Goal: Find specific page/section: Find specific page/section

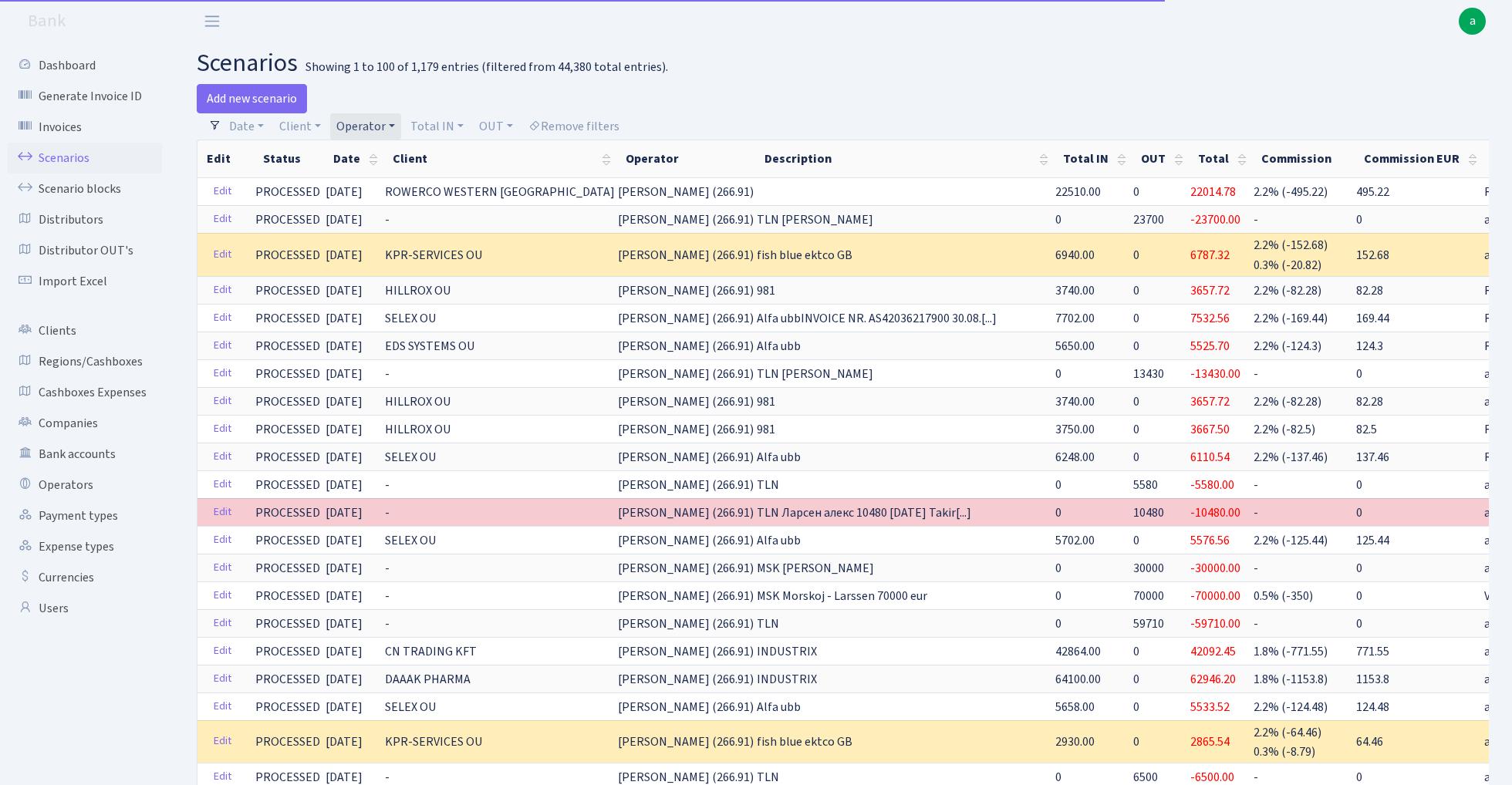
select select "100"
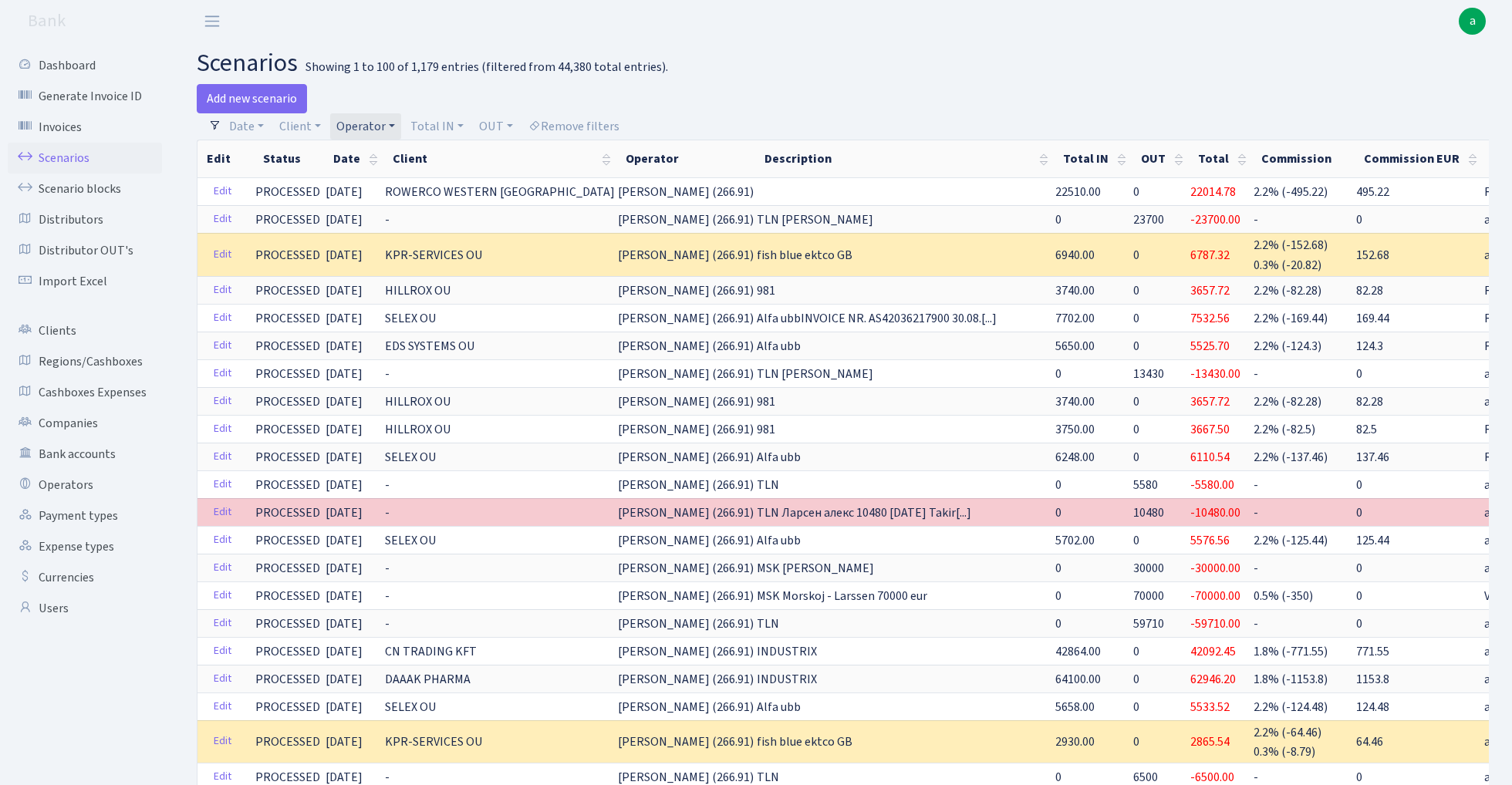
click at [371, 123] on link "Operator" at bounding box center [365, 126] width 71 height 26
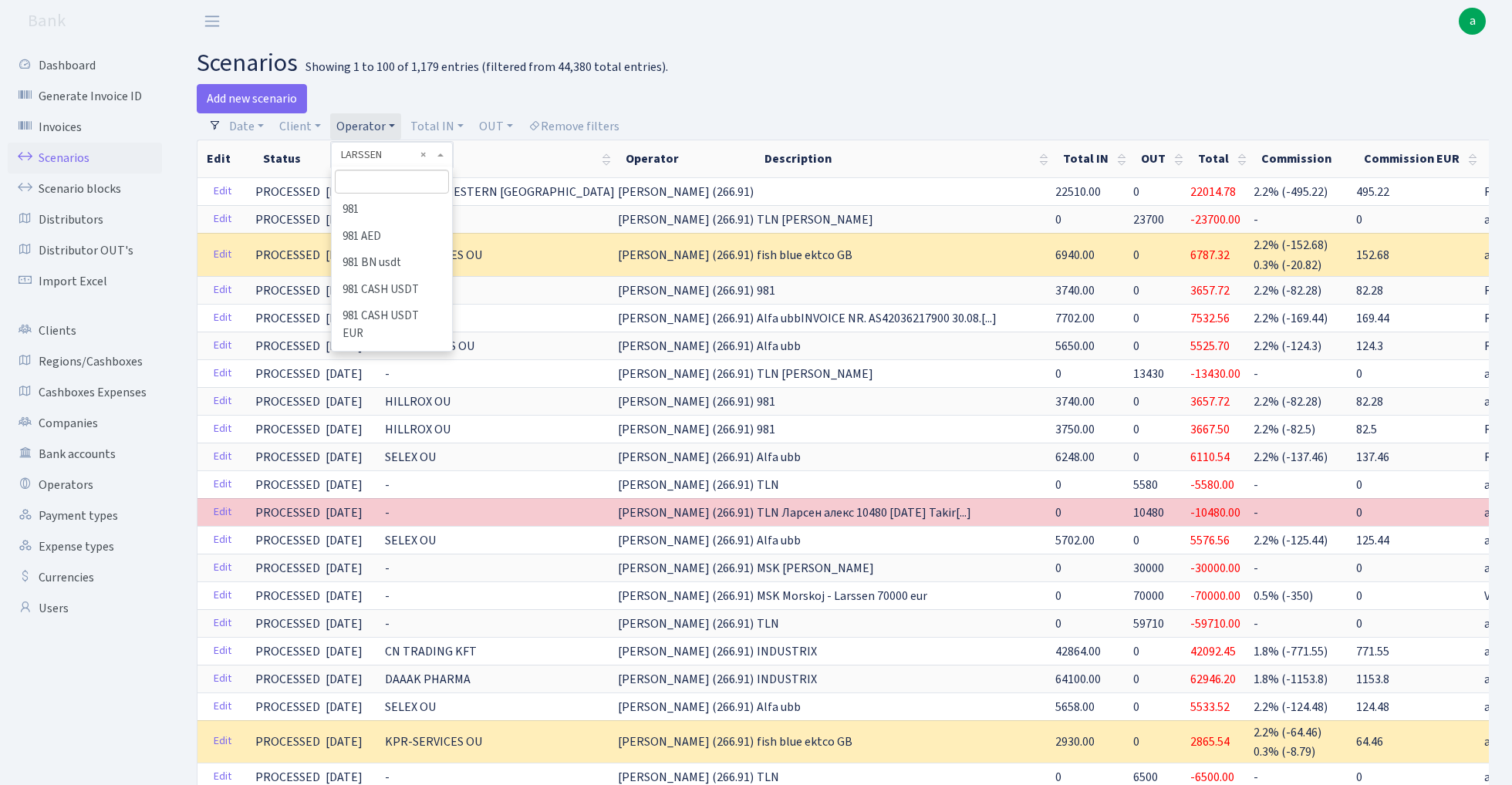
scroll to position [5065, 0]
click at [384, 184] on input "search" at bounding box center [391, 181] width 113 height 24
type input "vik"
click at [399, 236] on li "VIKINGS eur" at bounding box center [391, 237] width 117 height 27
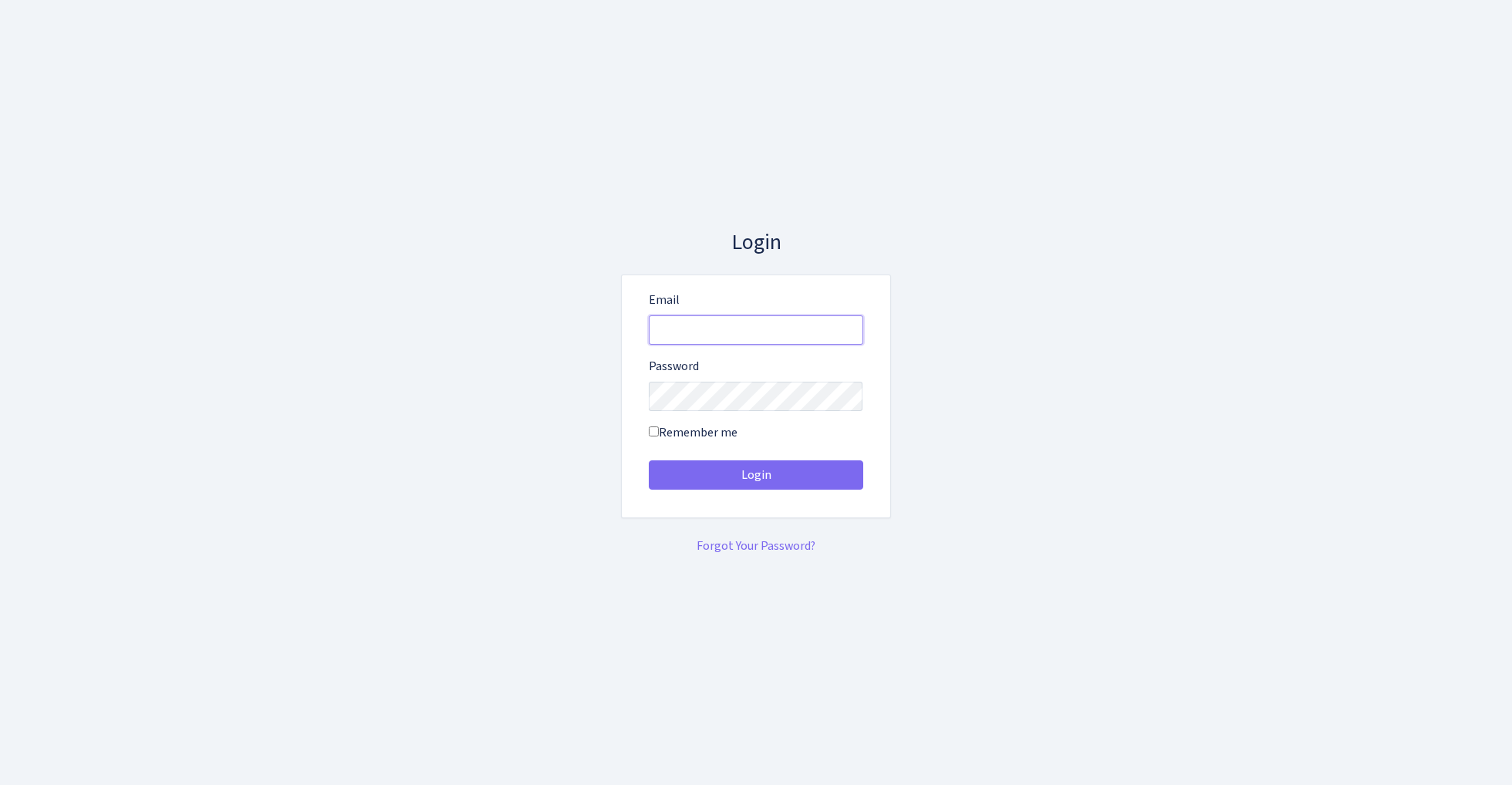
type input "[EMAIL_ADDRESS][DOMAIN_NAME]"
click at [756, 475] on button "Login" at bounding box center [756, 475] width 214 height 29
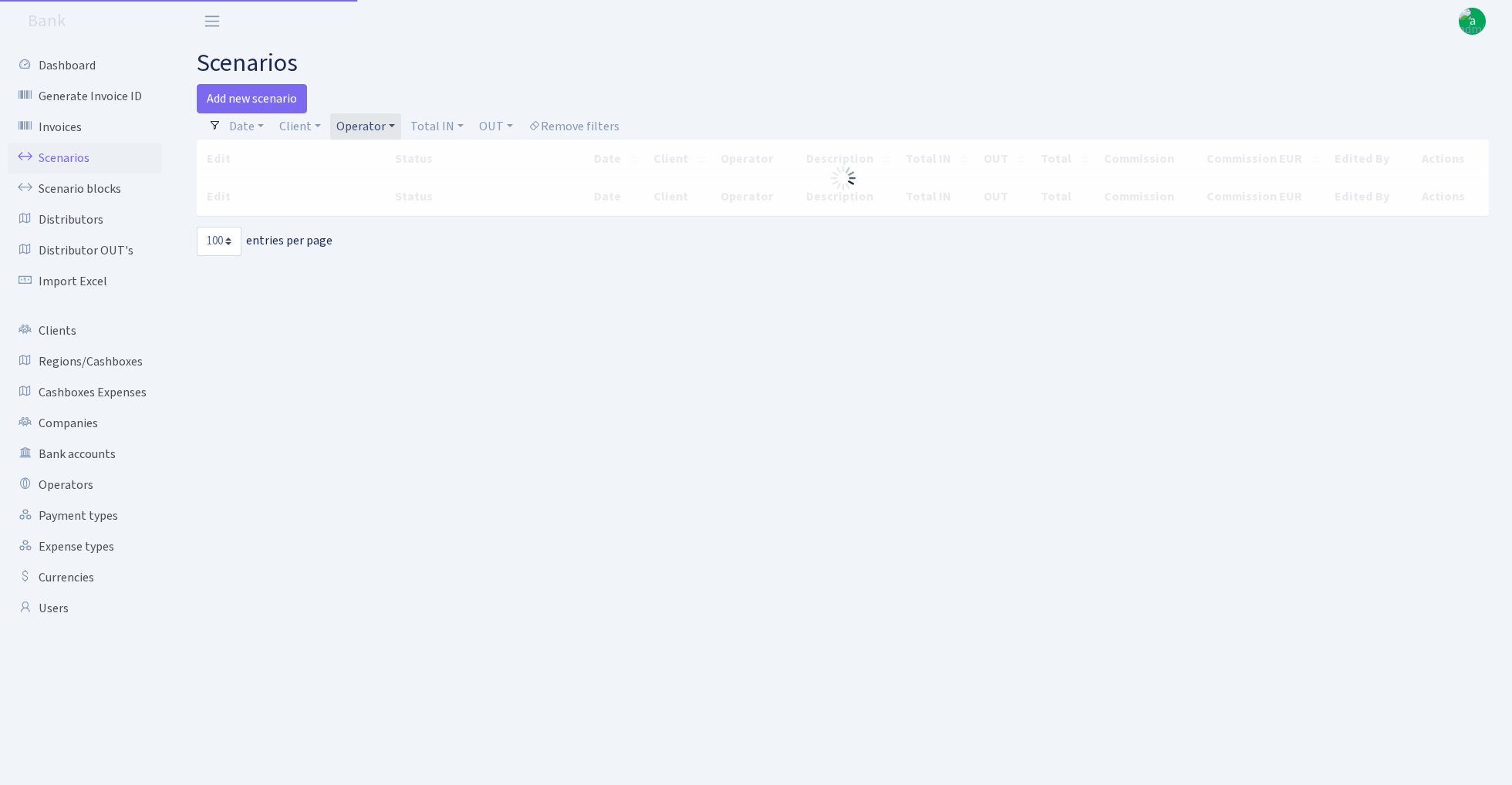
select select "100"
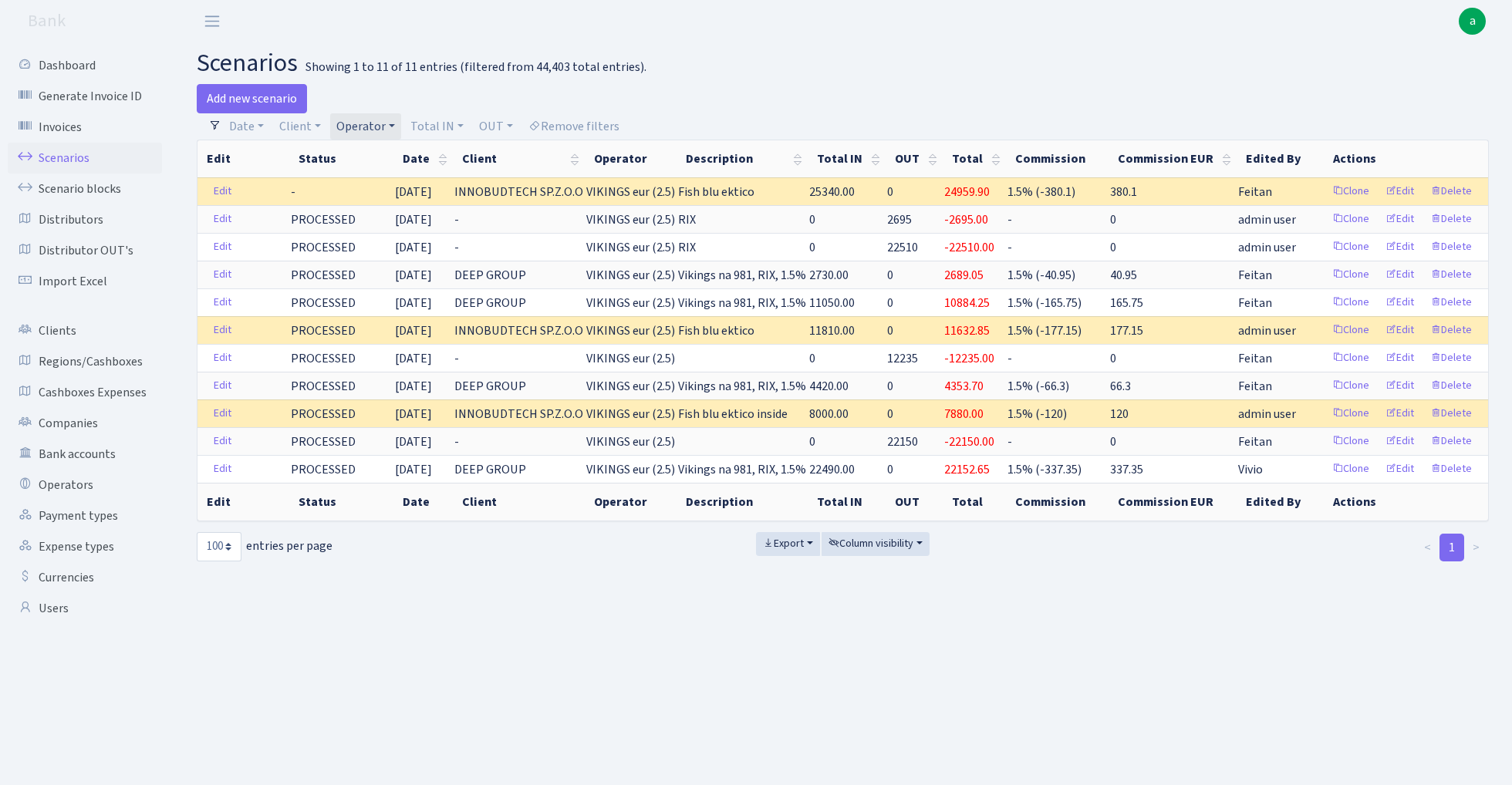
click at [366, 123] on link "Operator" at bounding box center [365, 126] width 71 height 26
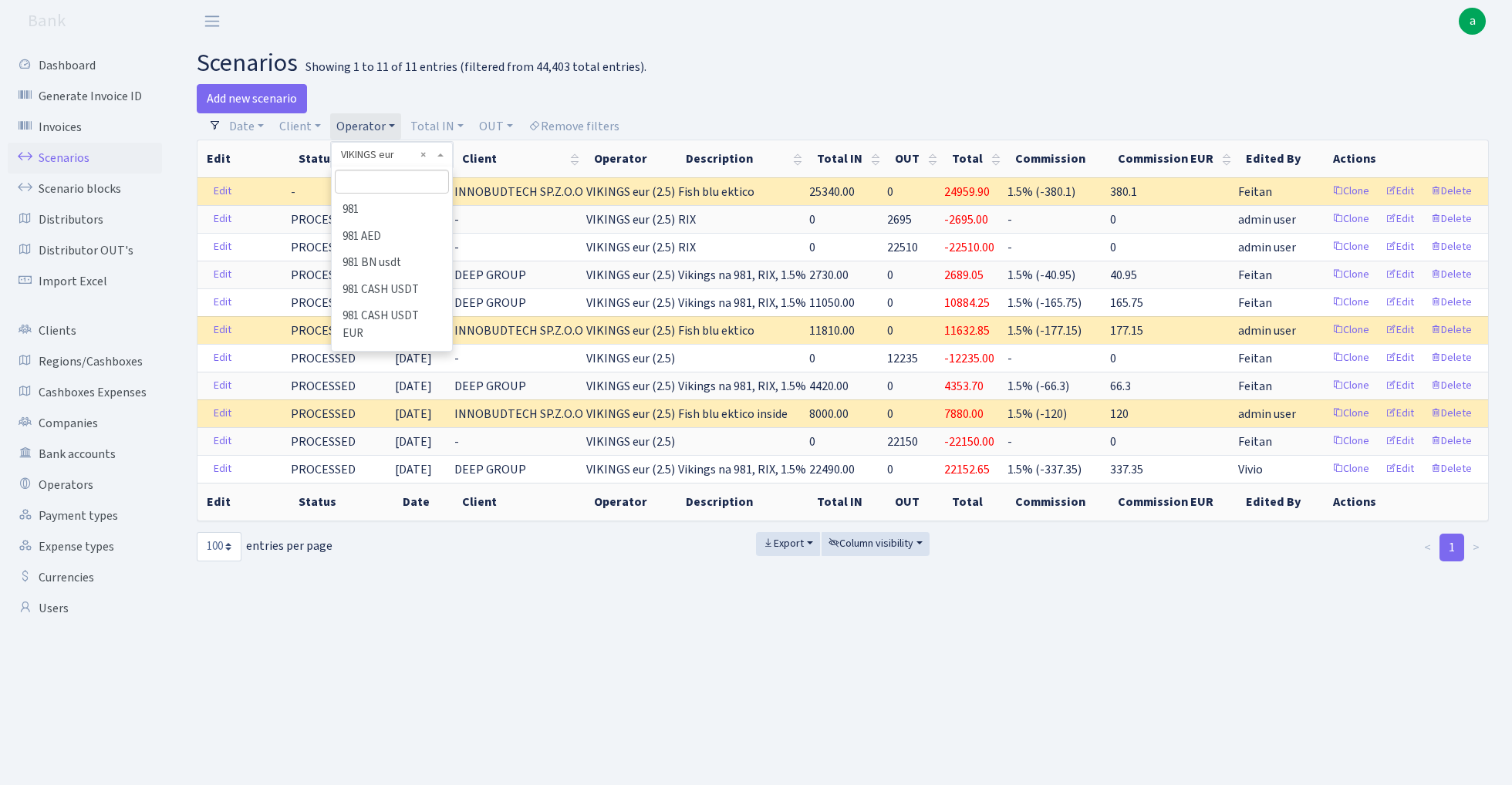
scroll to position [8861, 0]
click at [379, 183] on input "search" at bounding box center [391, 181] width 113 height 24
type input "gac"
click at [375, 210] on li "GACHA" at bounding box center [391, 210] width 117 height 27
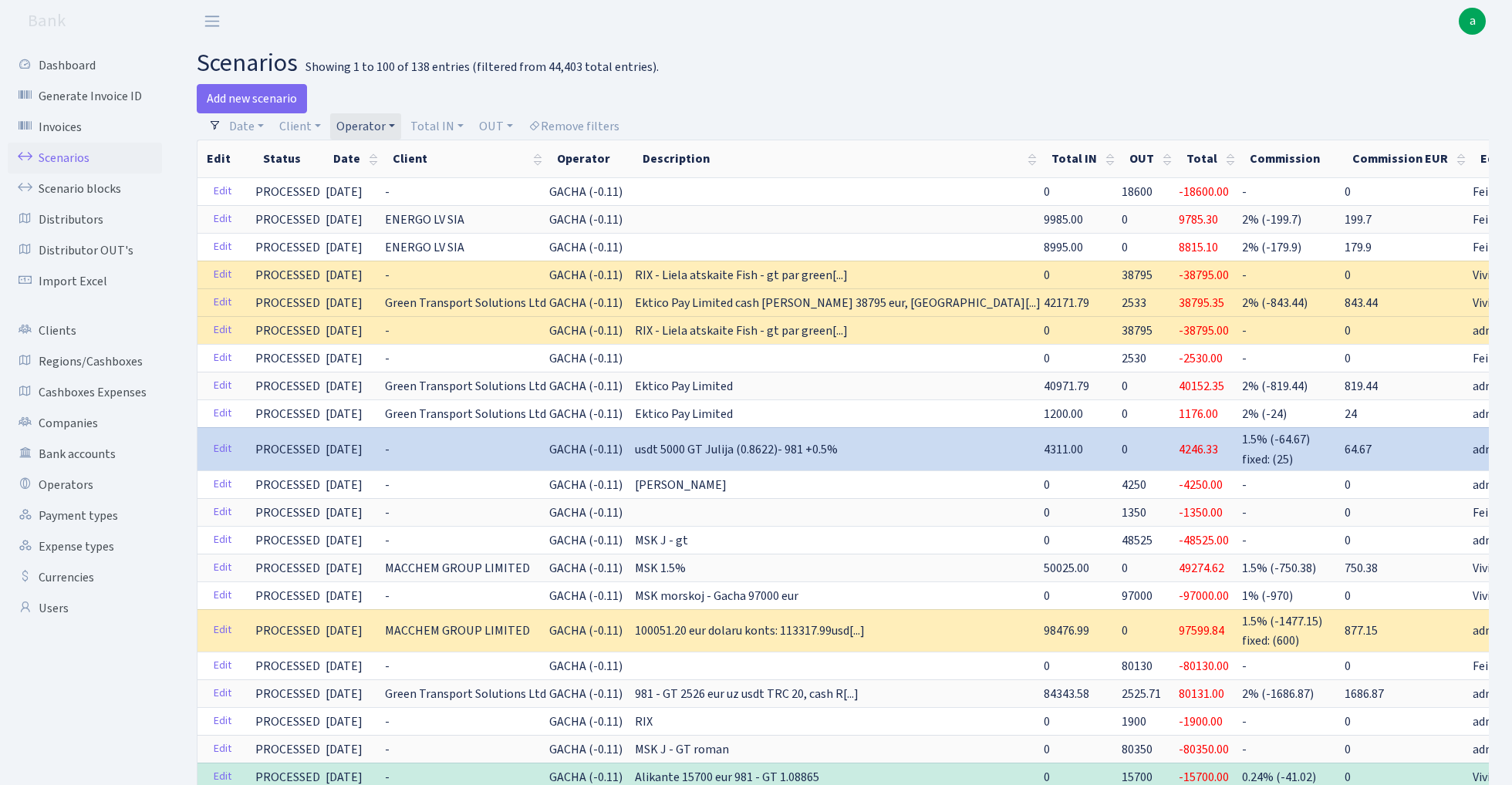
click at [378, 127] on link "Operator" at bounding box center [365, 126] width 71 height 26
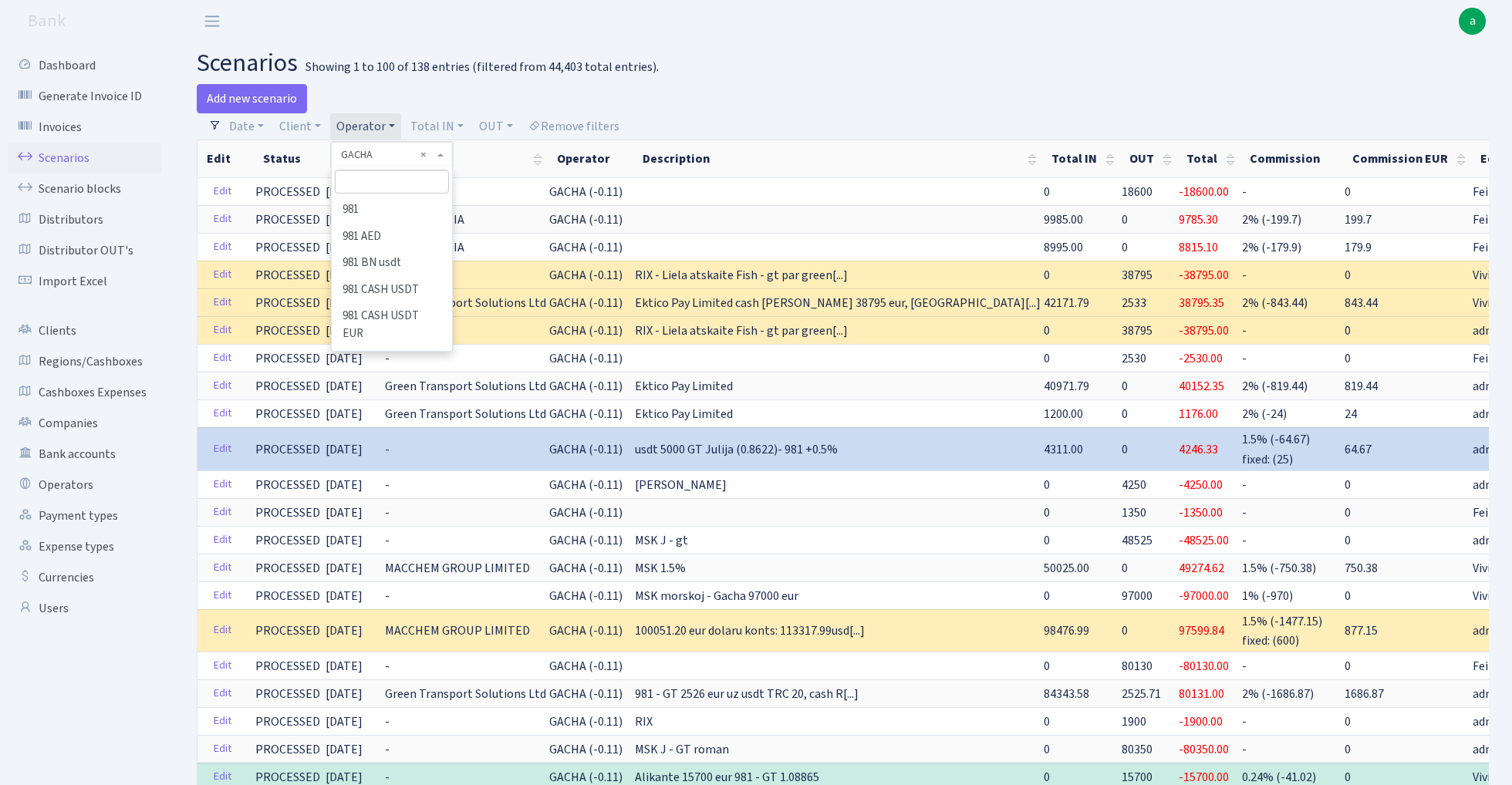
scroll to position [3201, 0]
click at [378, 128] on link "Operator" at bounding box center [365, 126] width 71 height 26
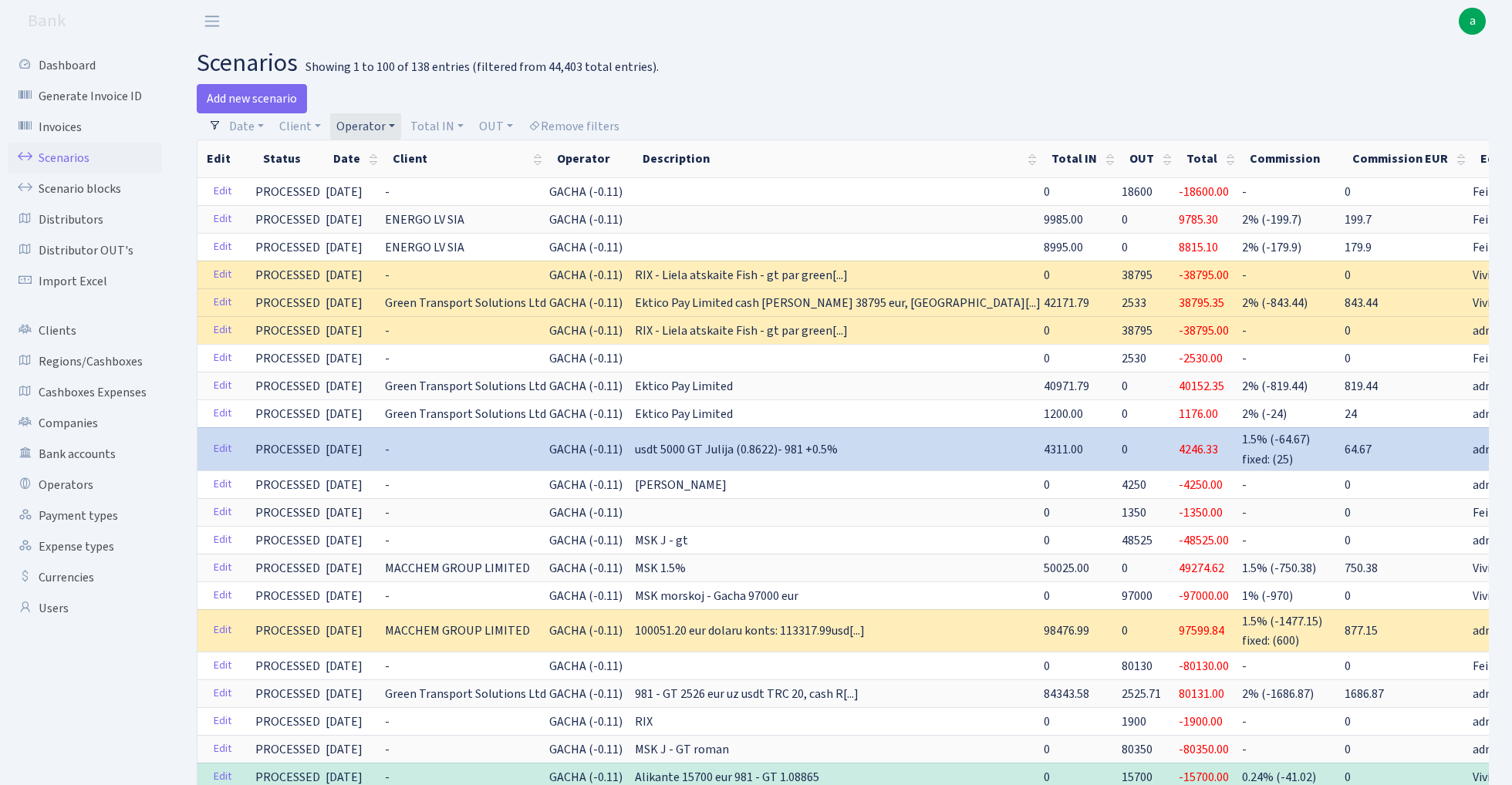
click at [387, 121] on link "Operator" at bounding box center [365, 126] width 71 height 26
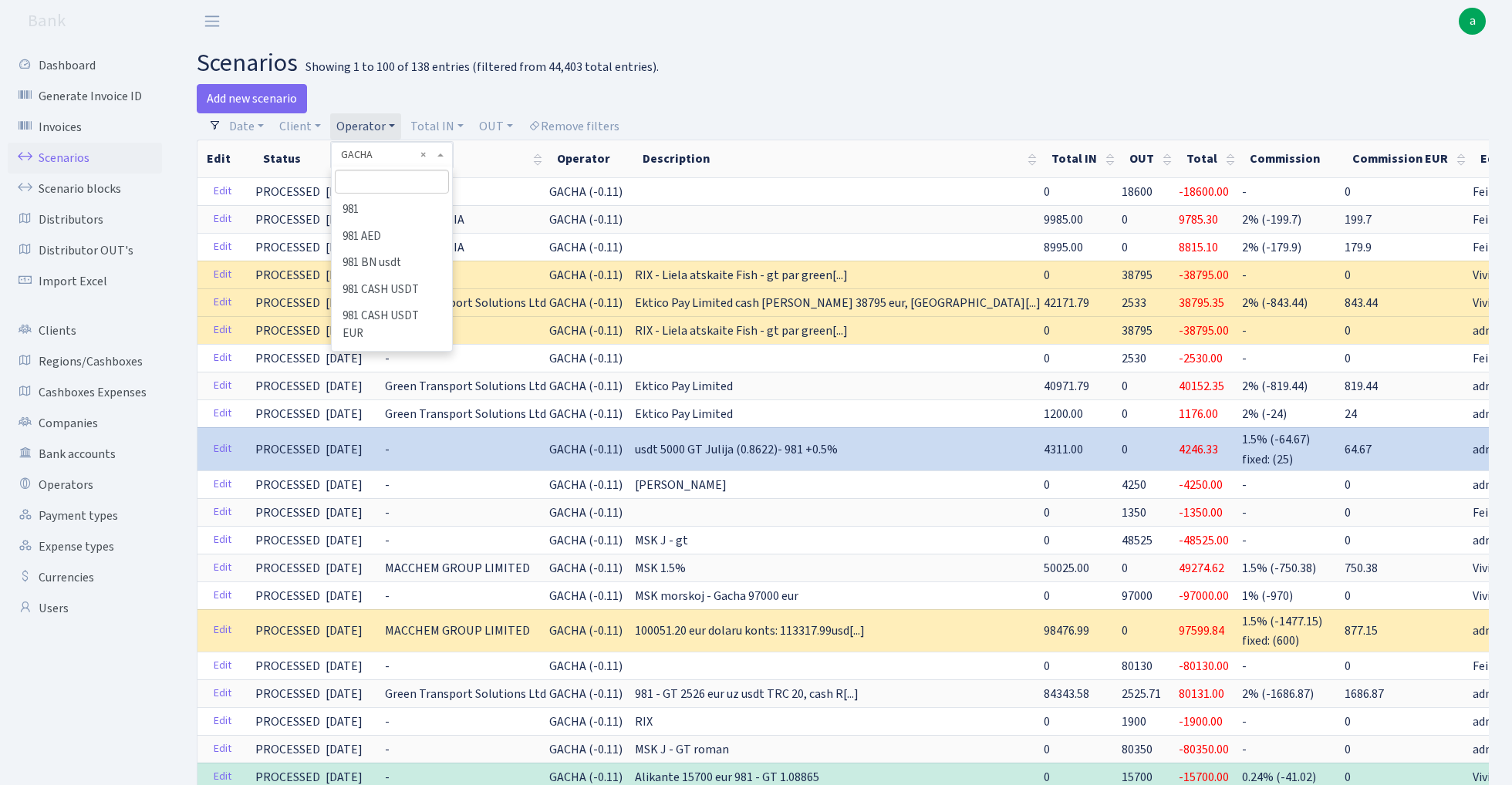
scroll to position [3227, 0]
click at [380, 182] on input "search" at bounding box center [391, 181] width 113 height 24
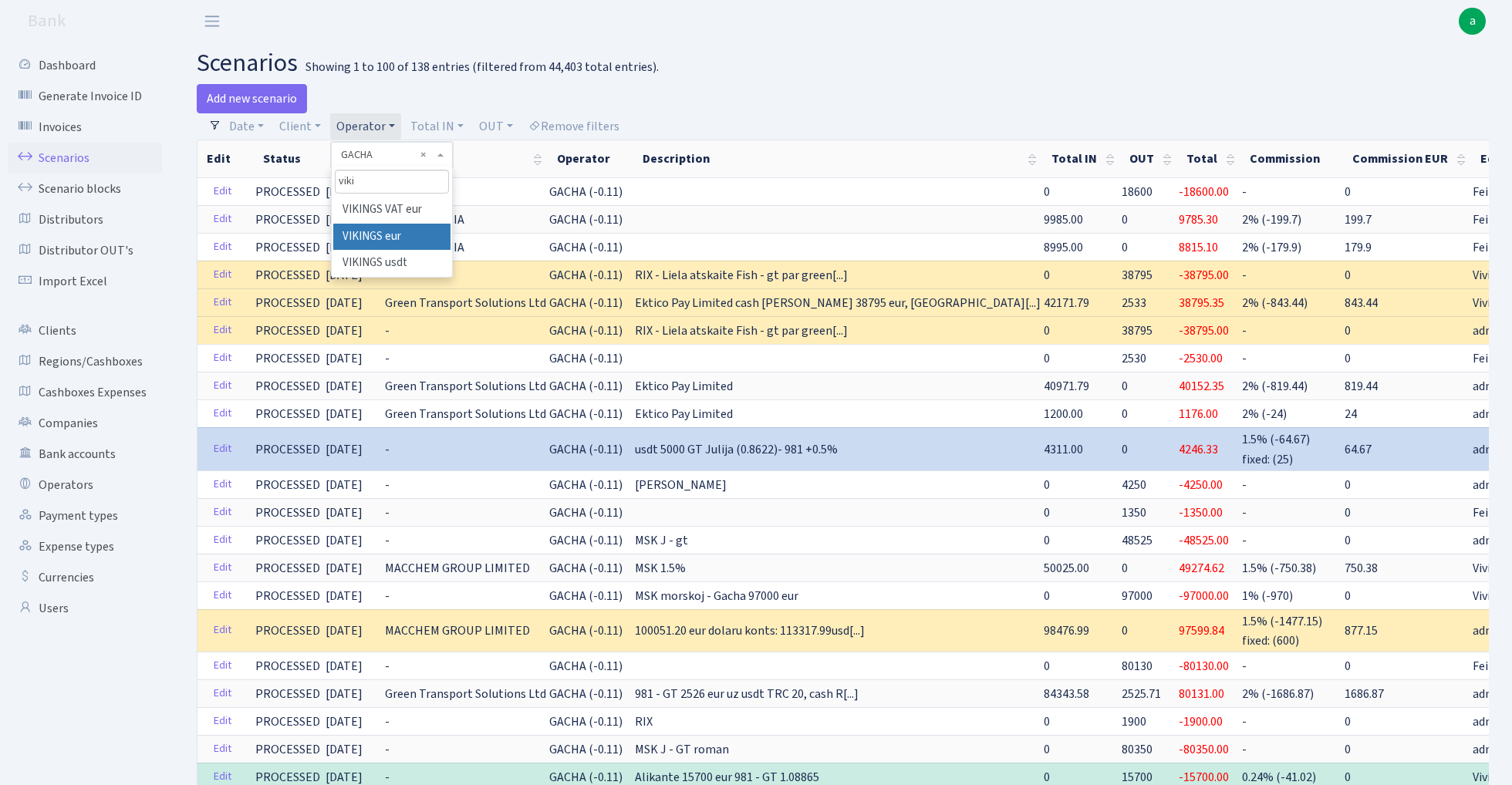
type input "viki"
click at [392, 237] on li "VIKINGS eur" at bounding box center [391, 237] width 117 height 27
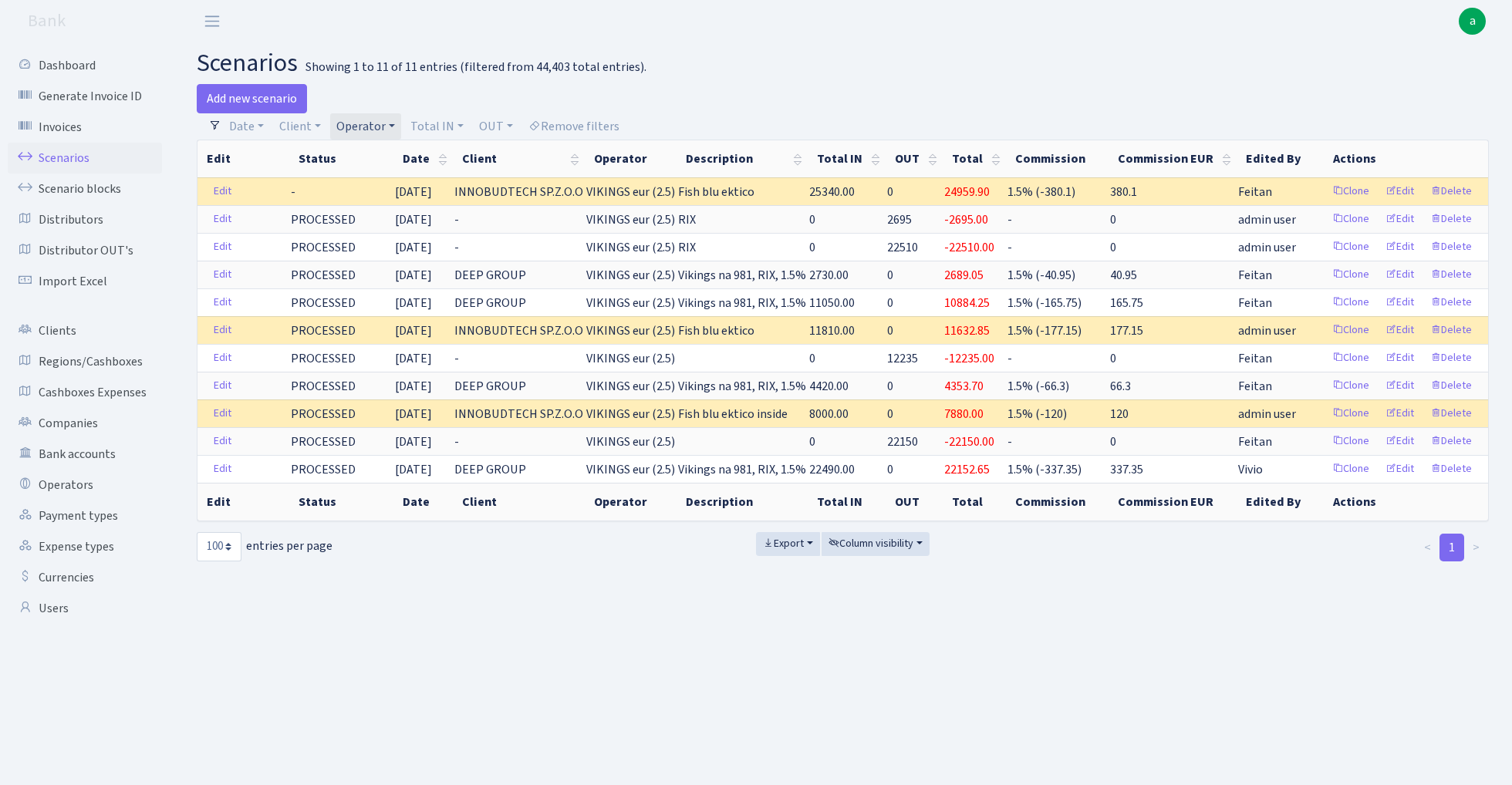
click at [364, 123] on link "Operator" at bounding box center [365, 126] width 71 height 26
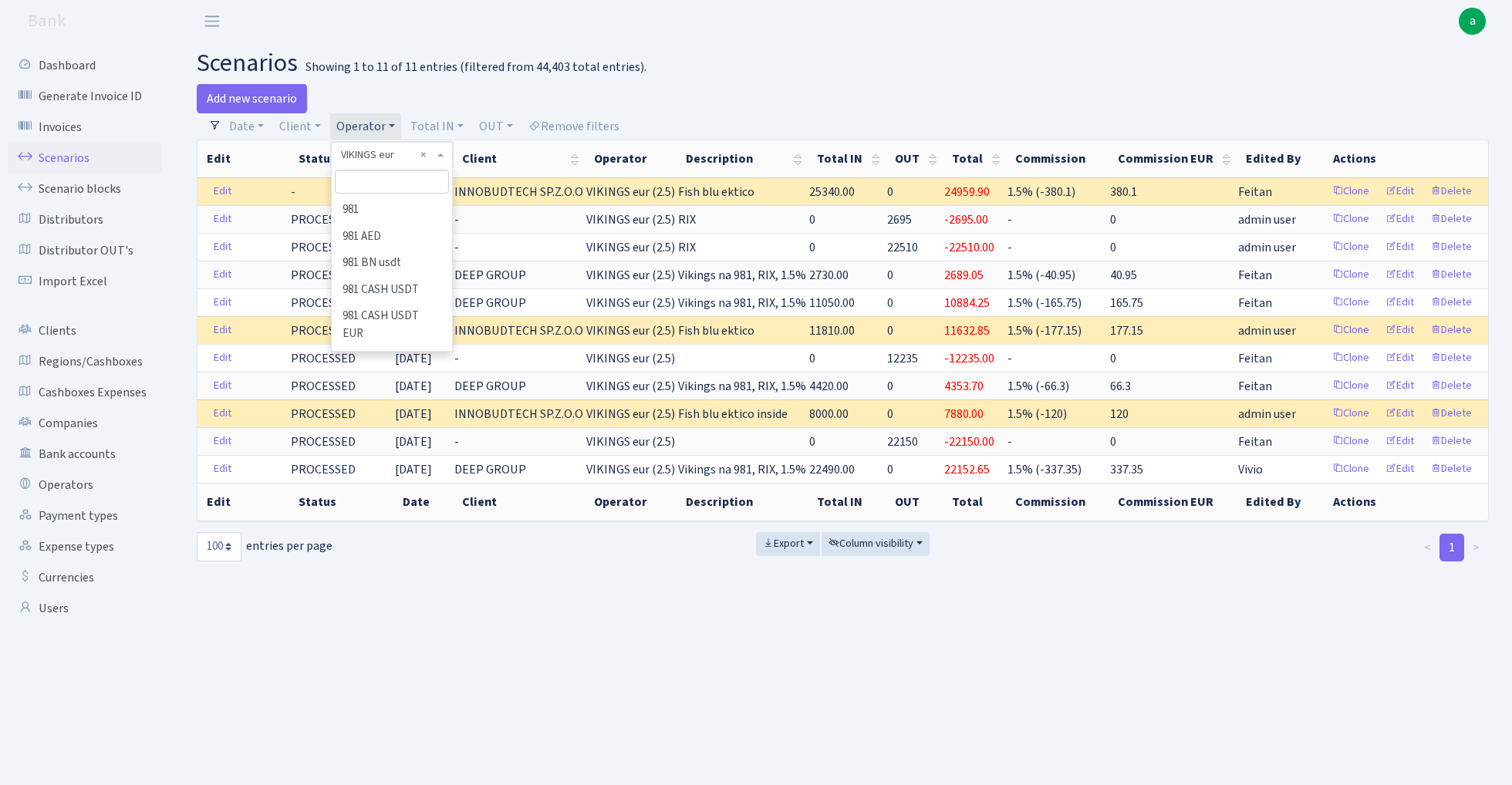
scroll to position [8861, 0]
click at [379, 185] on input "search" at bounding box center [391, 181] width 113 height 24
type input "fish"
click at [368, 298] on li "FISH" at bounding box center [391, 311] width 117 height 27
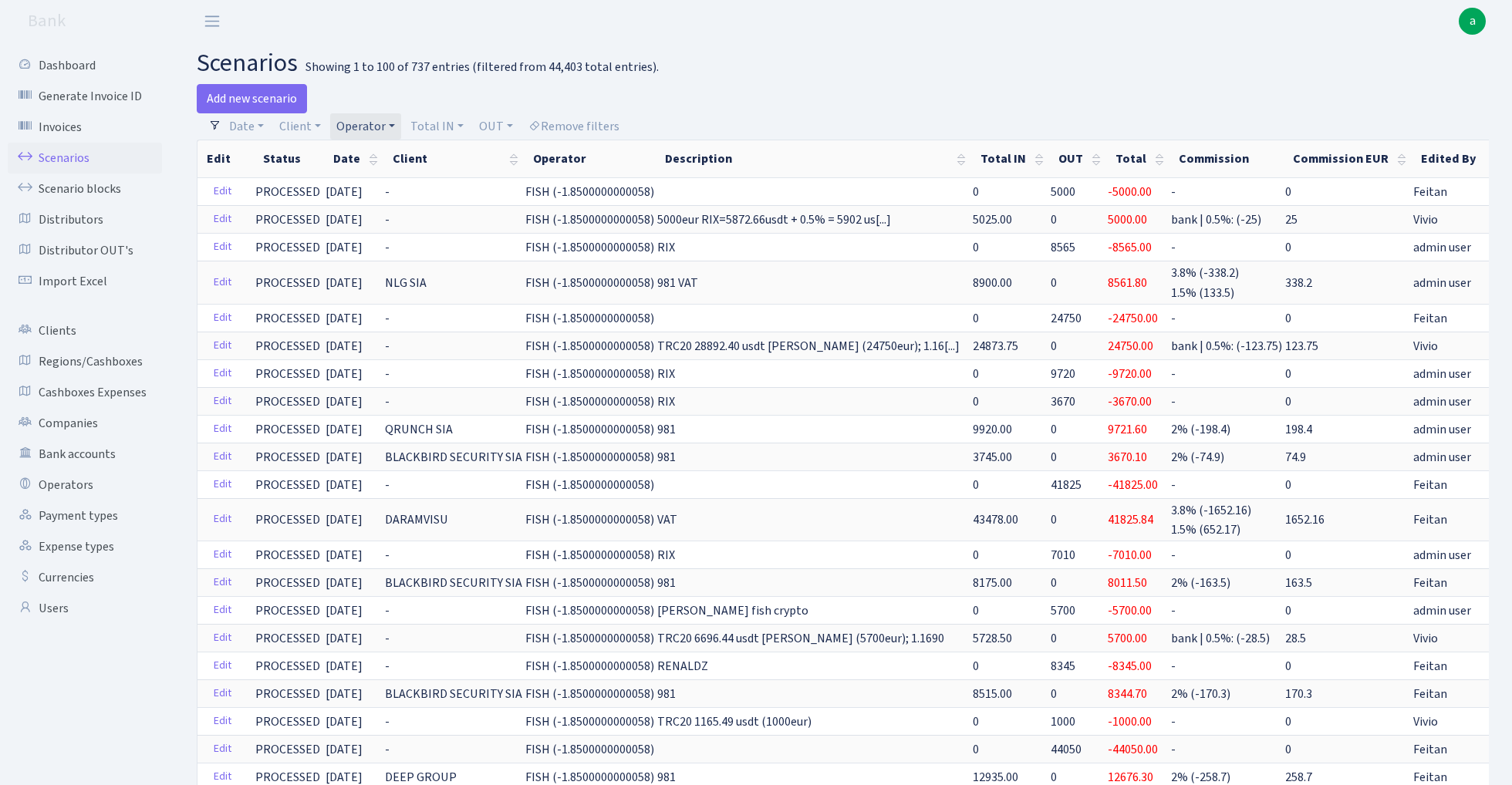
click at [368, 123] on link "Operator" at bounding box center [365, 126] width 71 height 26
click at [384, 182] on input "search" at bounding box center [391, 181] width 113 height 24
type input "vi"
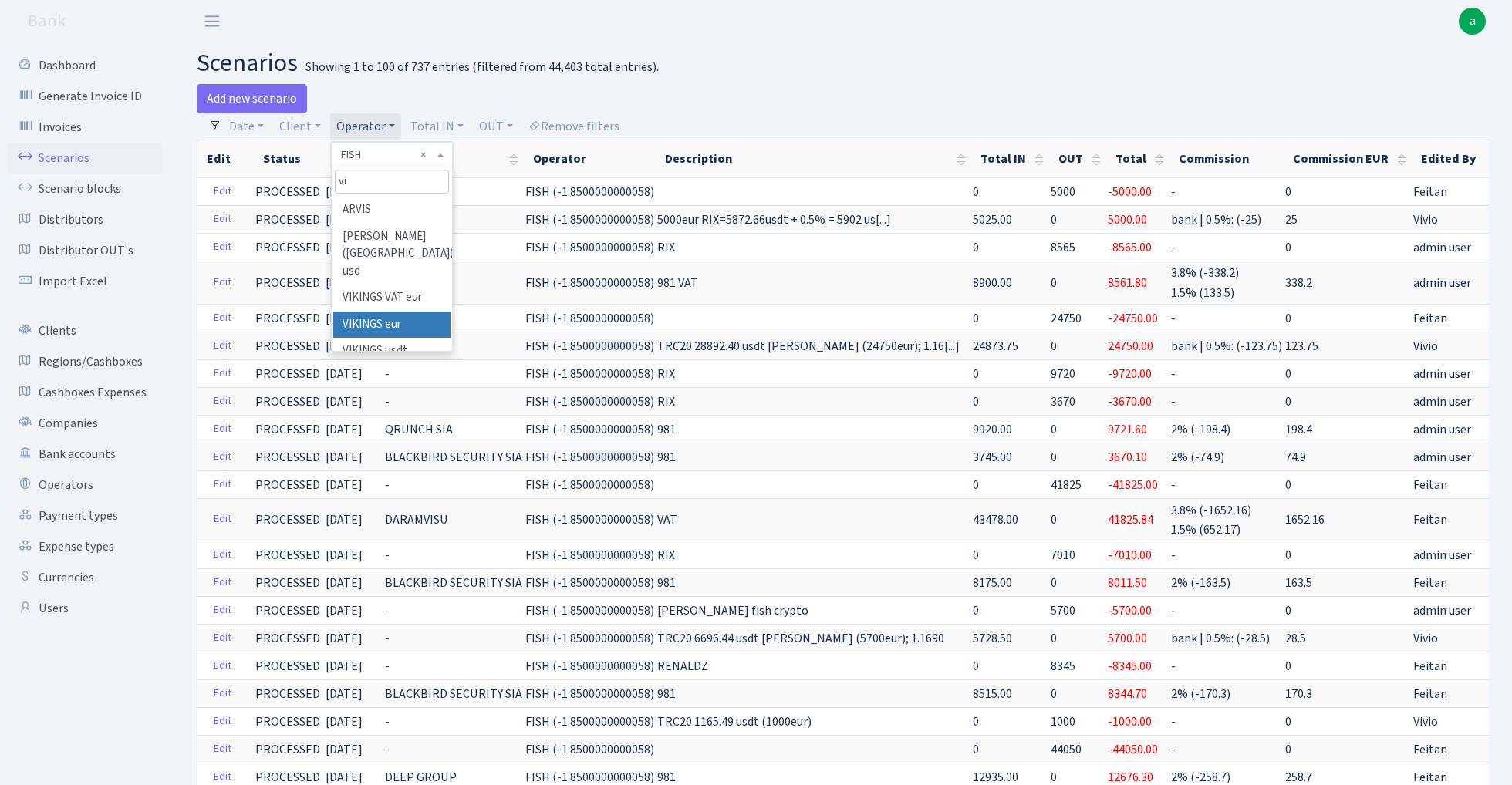
click at [398, 311] on li "VIKINGS eur" at bounding box center [391, 325] width 117 height 27
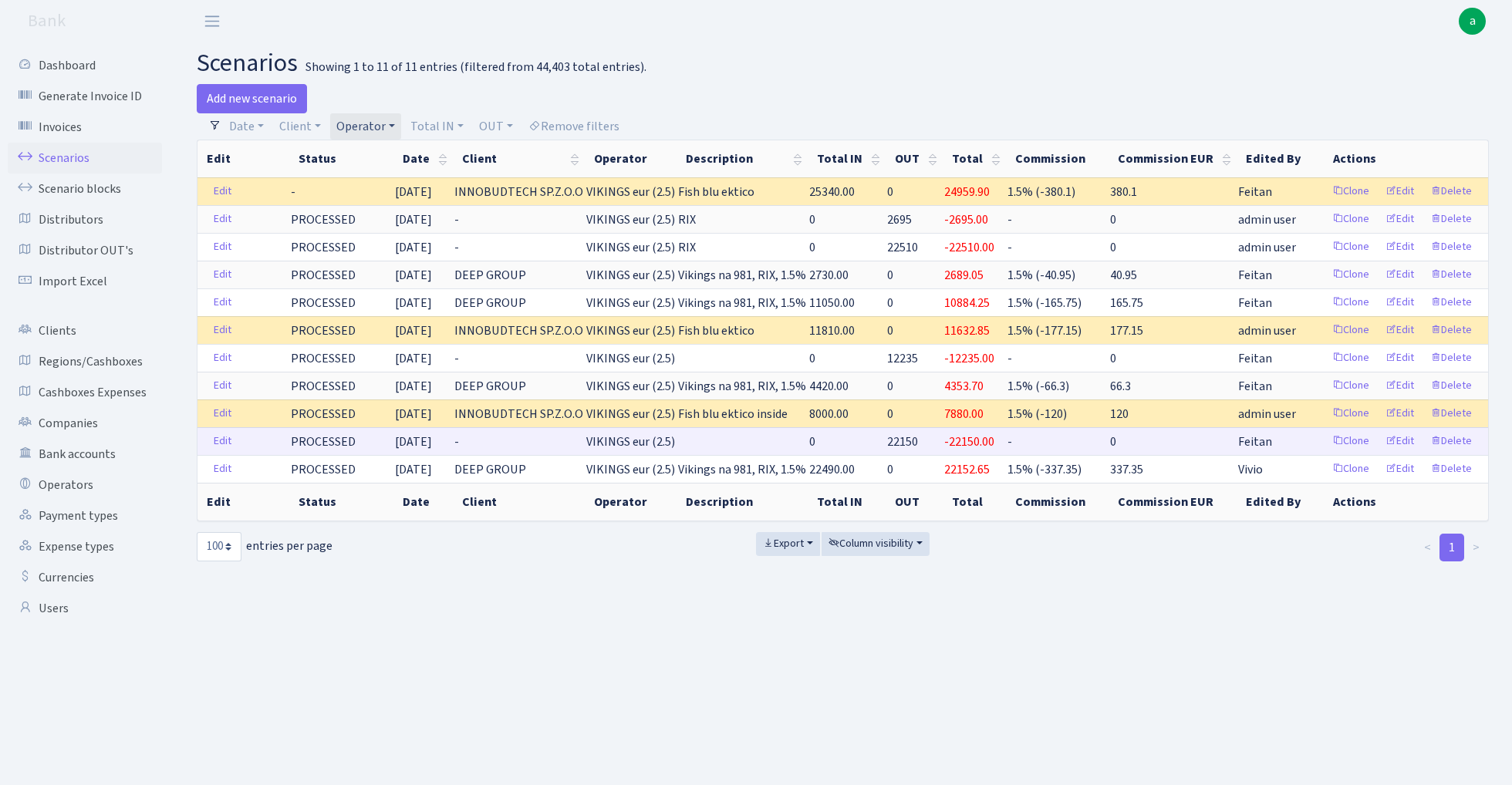
click at [903, 442] on span "22150" at bounding box center [903, 442] width 31 height 17
copy span "22150"
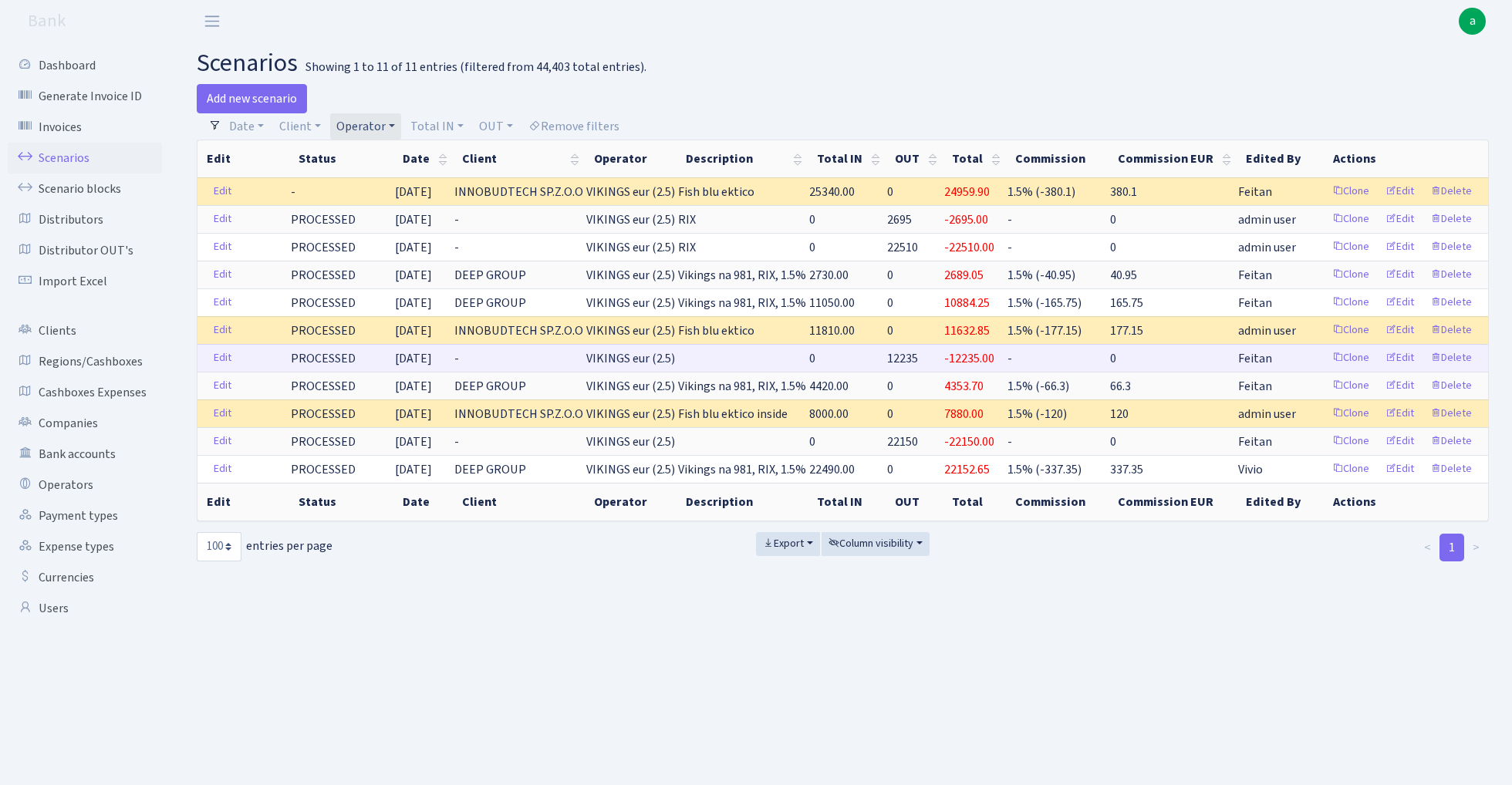
click at [907, 359] on span "12235" at bounding box center [903, 359] width 31 height 17
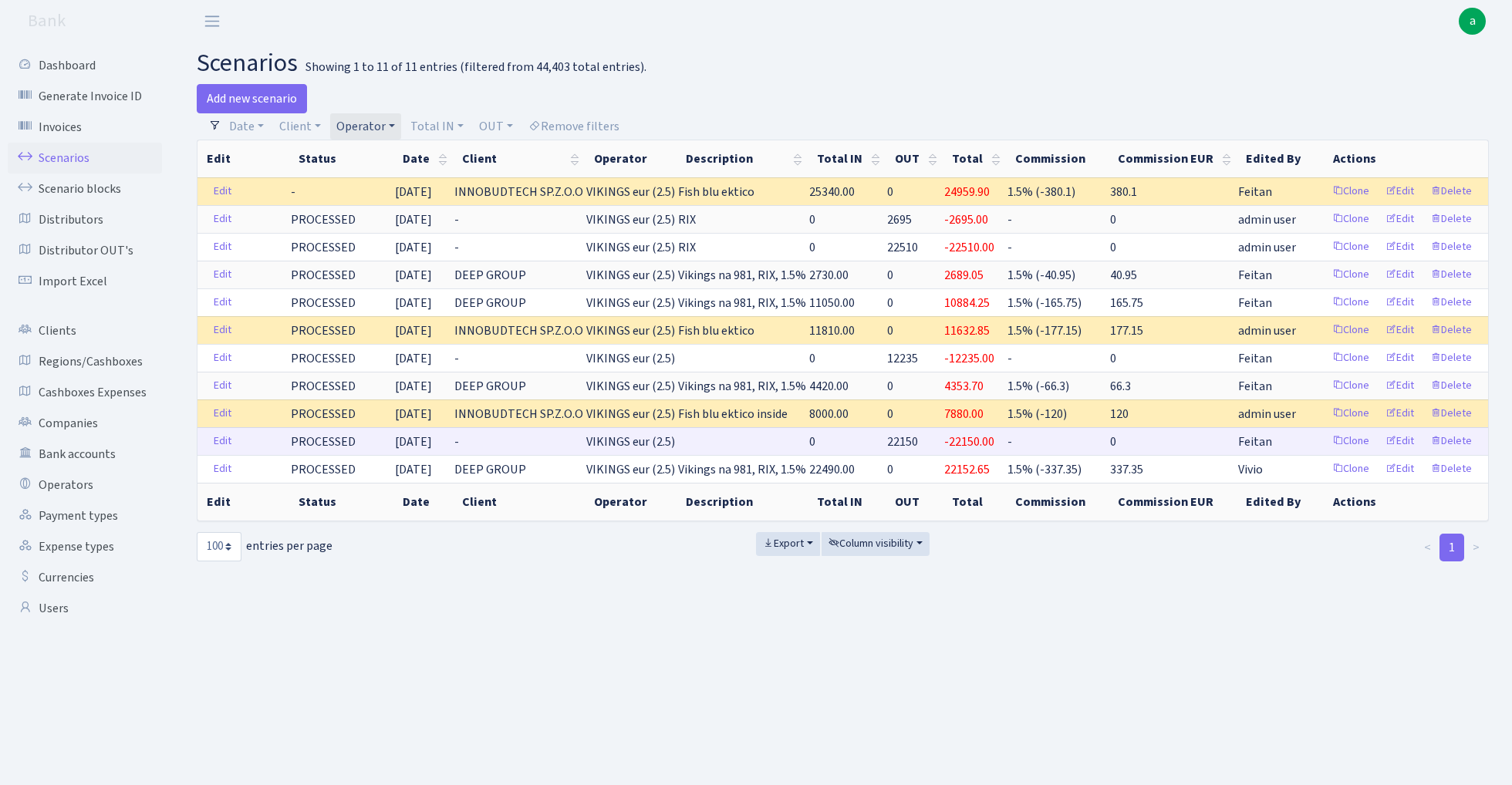
copy span "12235"
